Goal: Find specific page/section: Find specific page/section

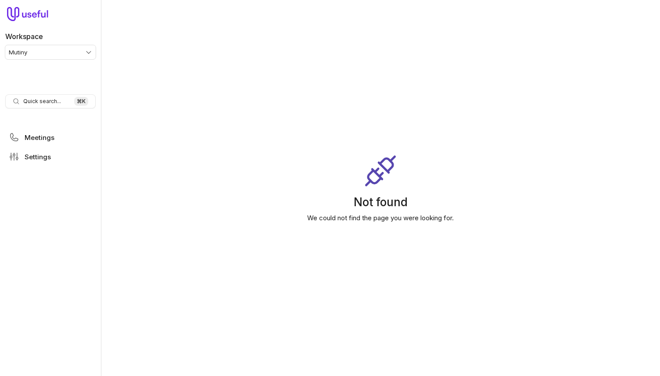
click at [54, 48] on html "Workspace Mutiny Quick search... ⌘ K Meetings Settings Not found We could not f…" at bounding box center [330, 188] width 660 height 376
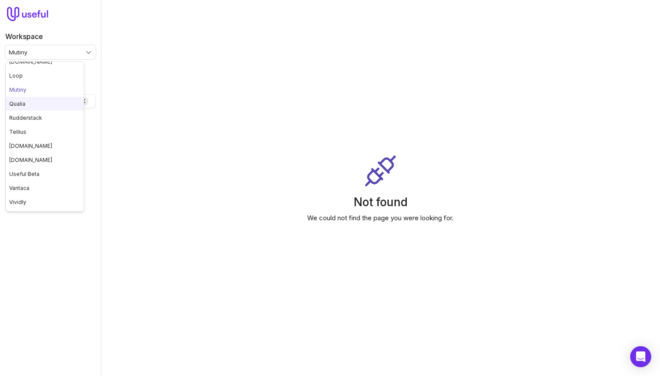
scroll to position [89, 0]
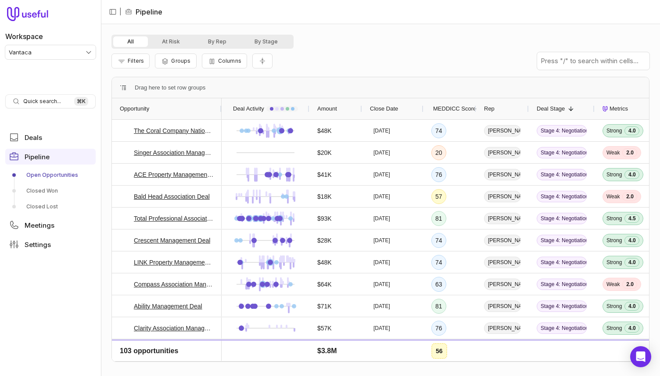
click at [347, 51] on div "Filters Groups Columns" at bounding box center [380, 61] width 538 height 25
click at [168, 240] on link "Crescent Management Deal" at bounding box center [172, 240] width 76 height 11
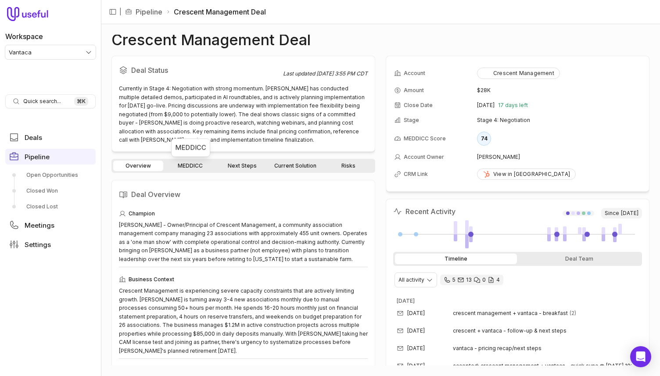
click at [196, 167] on link "MEDDICC" at bounding box center [190, 166] width 50 height 11
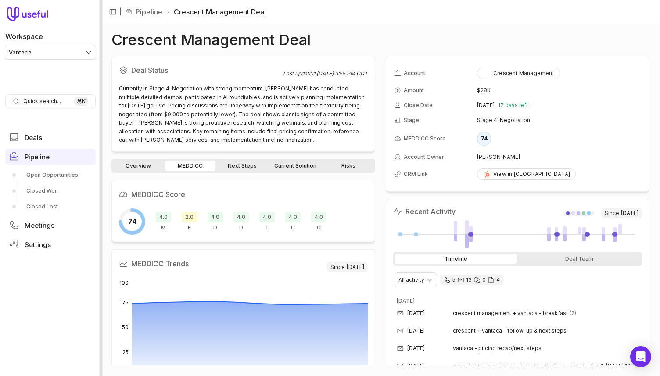
click at [100, 65] on div at bounding box center [101, 188] width 3 height 376
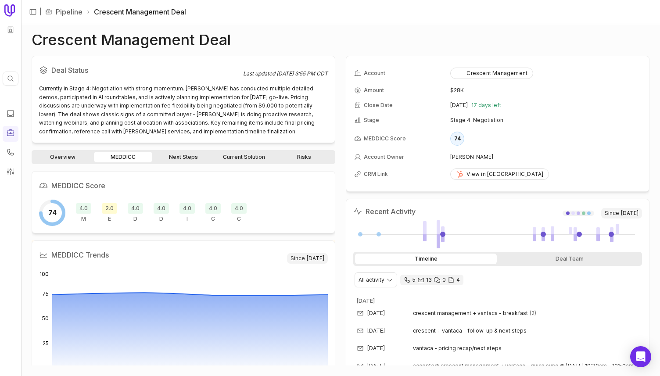
click at [111, 211] on span "2.0" at bounding box center [109, 208] width 15 height 11
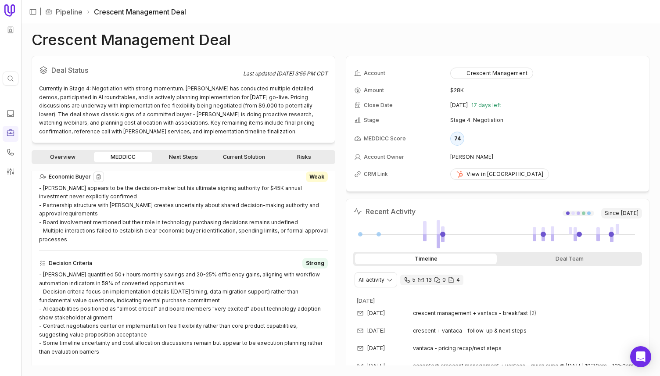
scroll to position [357, 0]
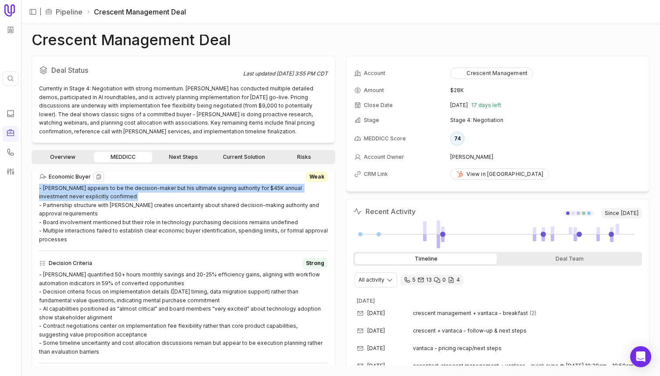
drag, startPoint x: 37, startPoint y: 187, endPoint x: 110, endPoint y: 196, distance: 73.8
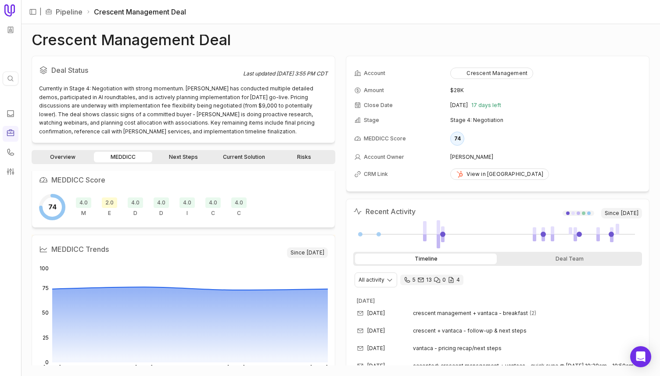
scroll to position [0, 0]
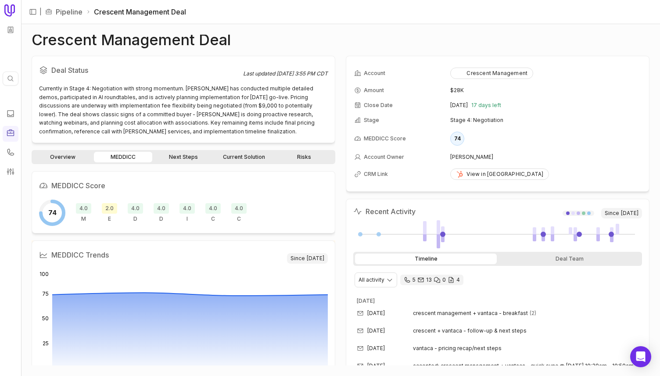
click at [109, 211] on span "2.0" at bounding box center [109, 208] width 15 height 11
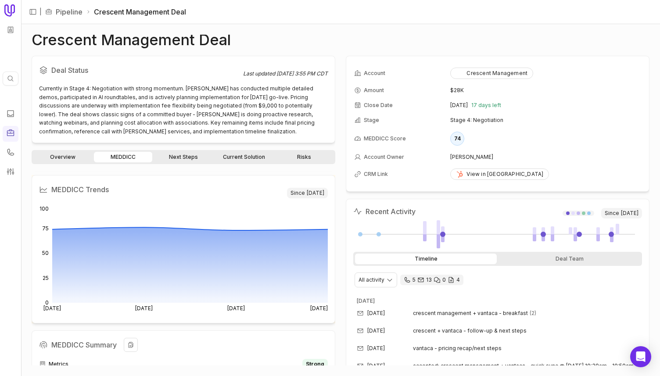
scroll to position [61, 0]
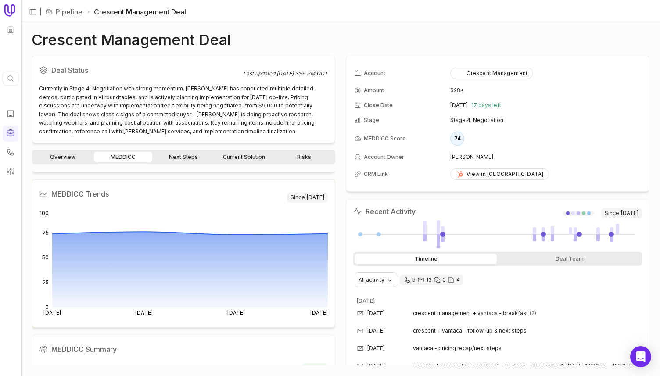
click at [186, 158] on link "Next Steps" at bounding box center [183, 157] width 59 height 11
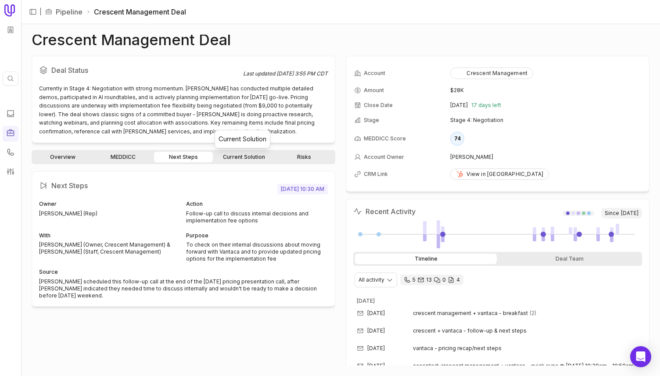
click at [239, 159] on link "Current Solution" at bounding box center [244, 157] width 59 height 11
